Goal: Transaction & Acquisition: Book appointment/travel/reservation

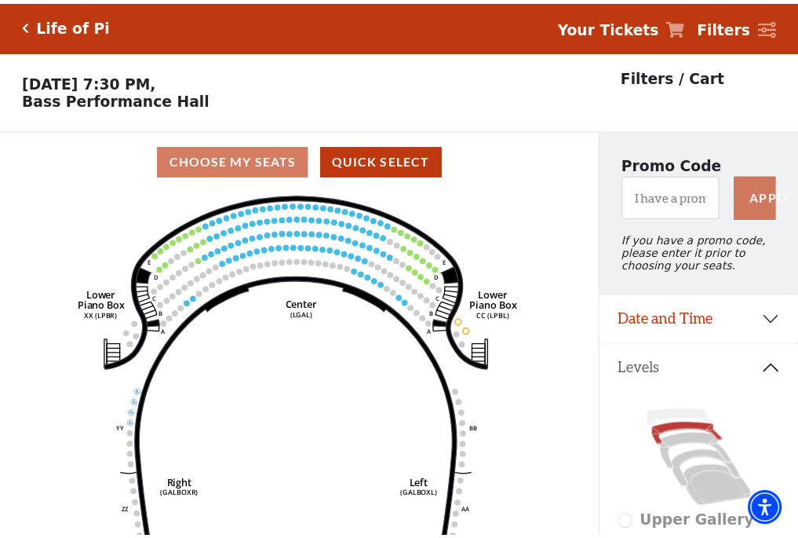
scroll to position [73, 0]
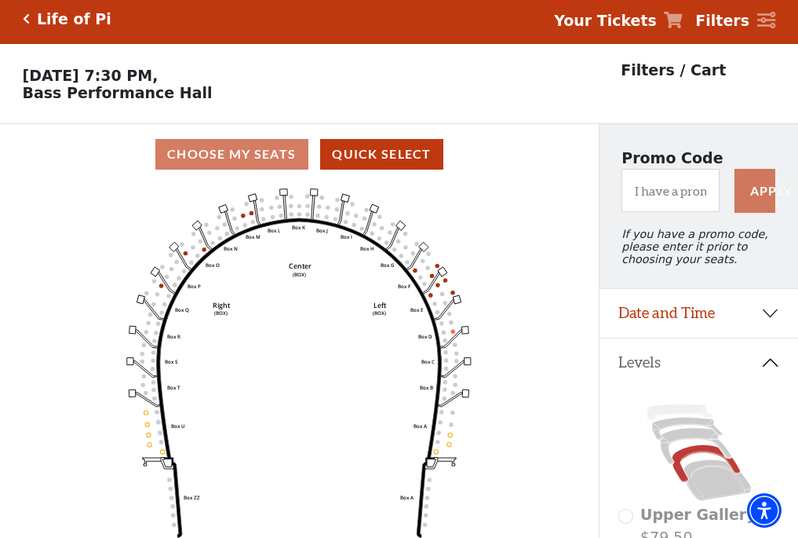
scroll to position [73, 0]
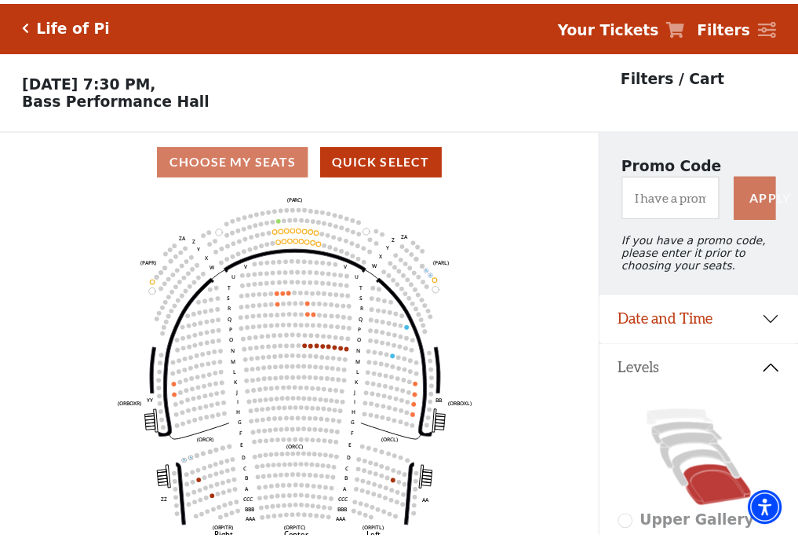
scroll to position [73, 0]
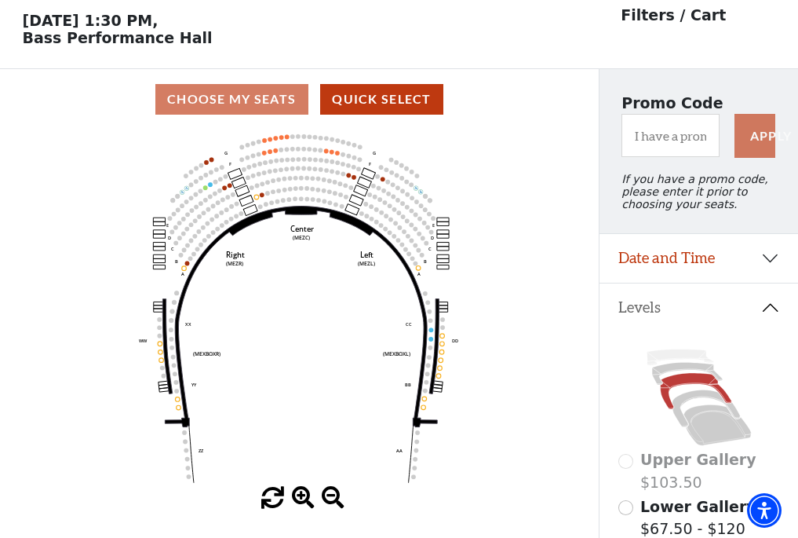
scroll to position [73, 0]
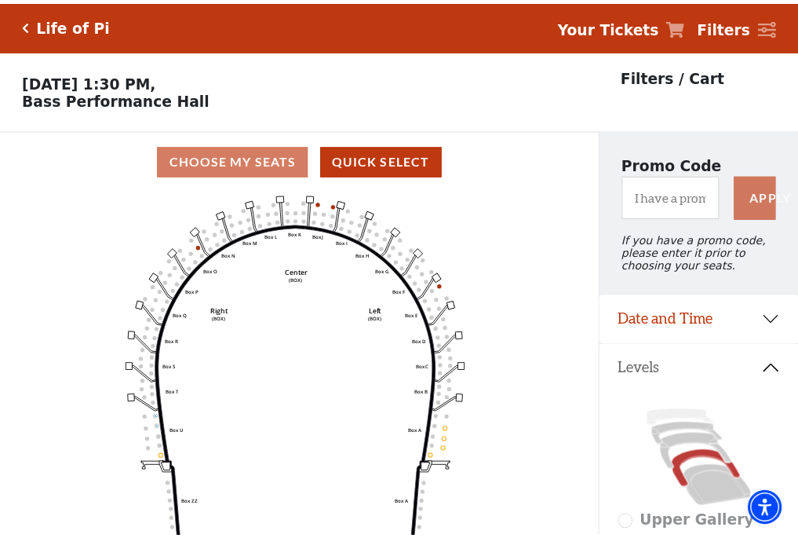
scroll to position [73, 0]
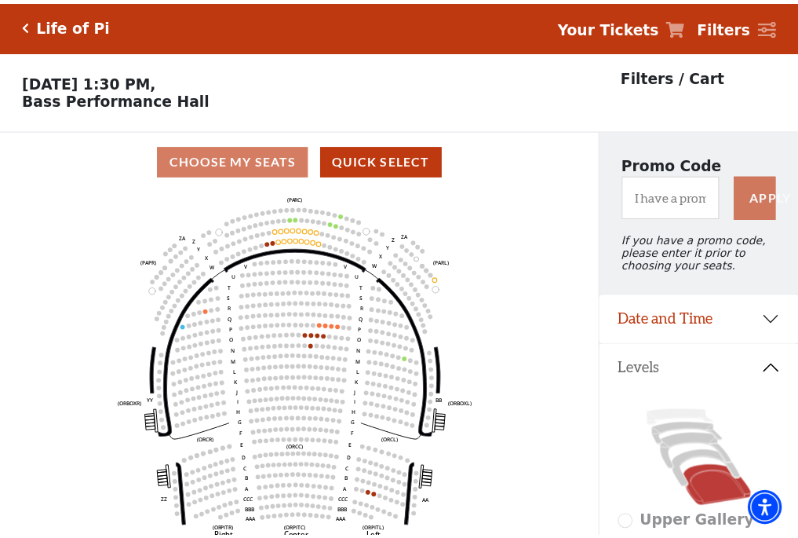
scroll to position [73, 0]
